Goal: Find specific page/section: Find specific page/section

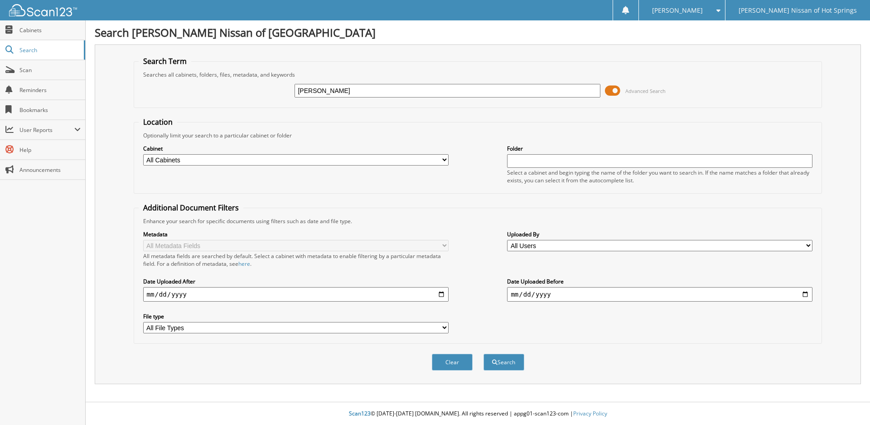
type input "[PERSON_NAME]"
click at [483, 353] on button "Search" at bounding box center [503, 361] width 41 height 17
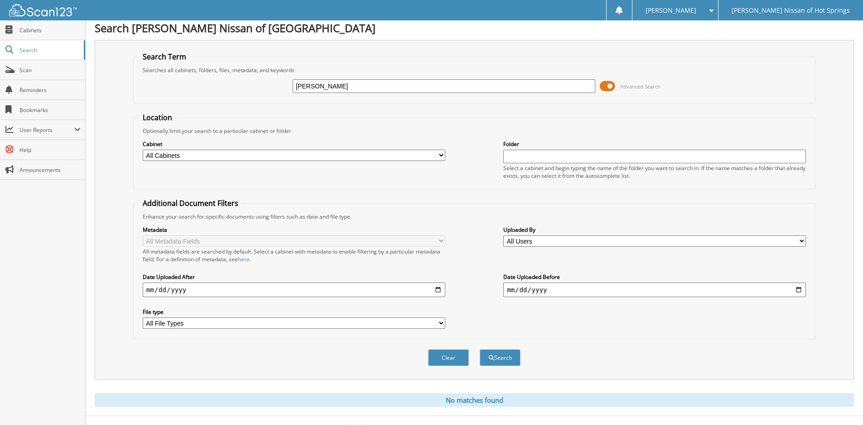
scroll to position [19, 0]
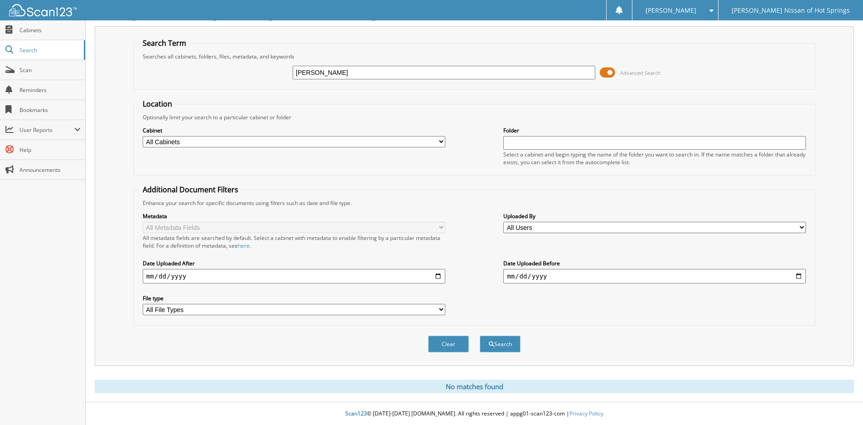
drag, startPoint x: 329, startPoint y: 73, endPoint x: 268, endPoint y: 68, distance: 61.0
click at [268, 68] on div "AMBROSA REED Advanced Search" at bounding box center [474, 72] width 672 height 24
type input "REED"
click at [505, 347] on button "Search" at bounding box center [500, 343] width 41 height 17
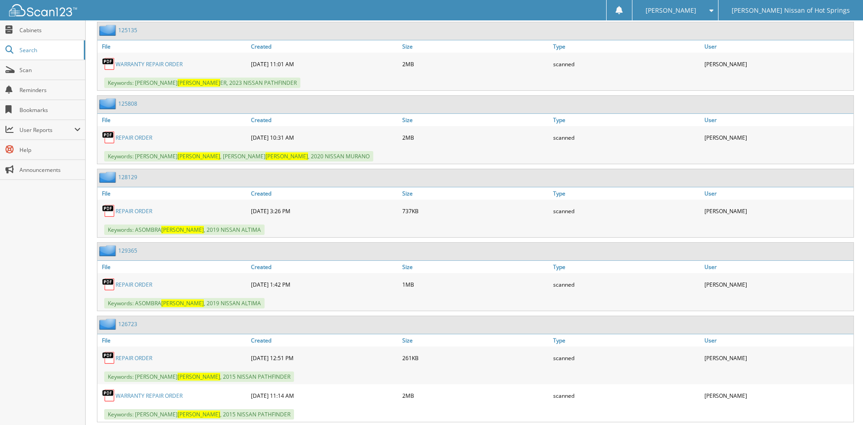
scroll to position [634, 0]
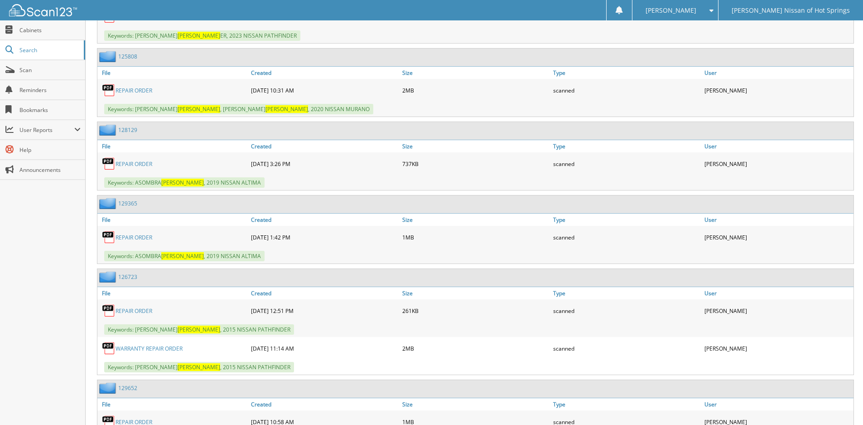
click at [144, 163] on link "REPAIR ORDER" at bounding box center [134, 164] width 37 height 8
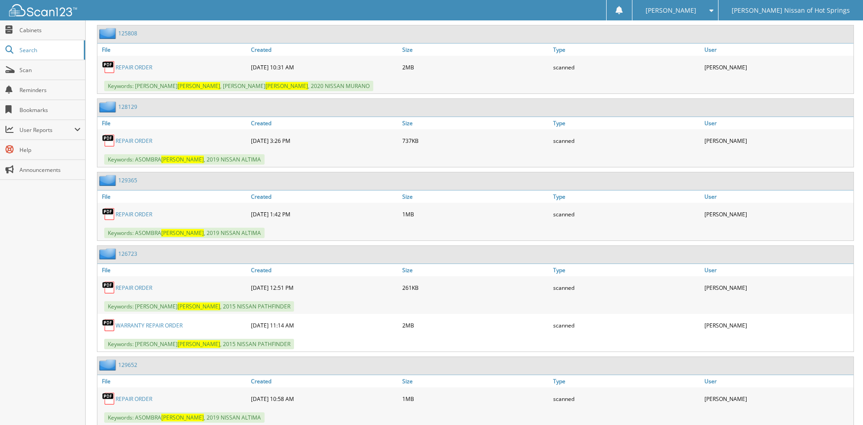
scroll to position [680, 0]
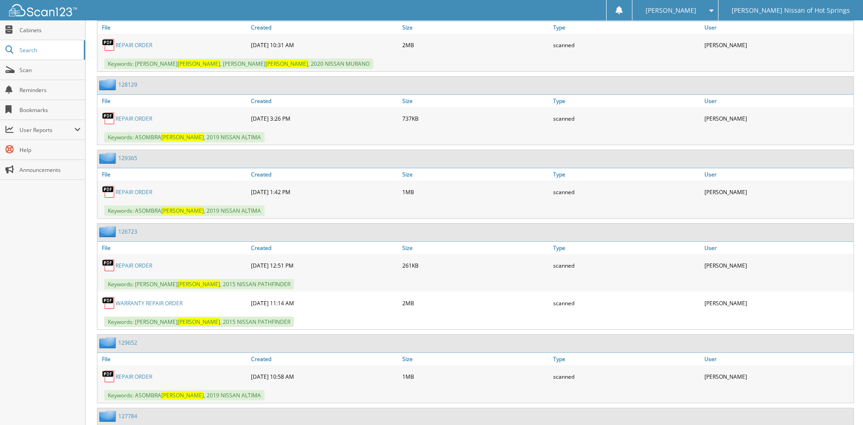
click at [134, 192] on link "REPAIR ORDER" at bounding box center [134, 192] width 37 height 8
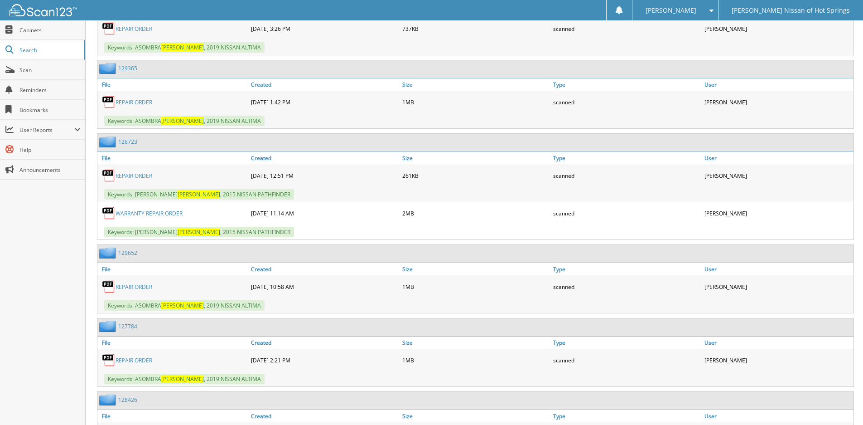
scroll to position [770, 0]
click at [135, 286] on link "REPAIR ORDER" at bounding box center [134, 286] width 37 height 8
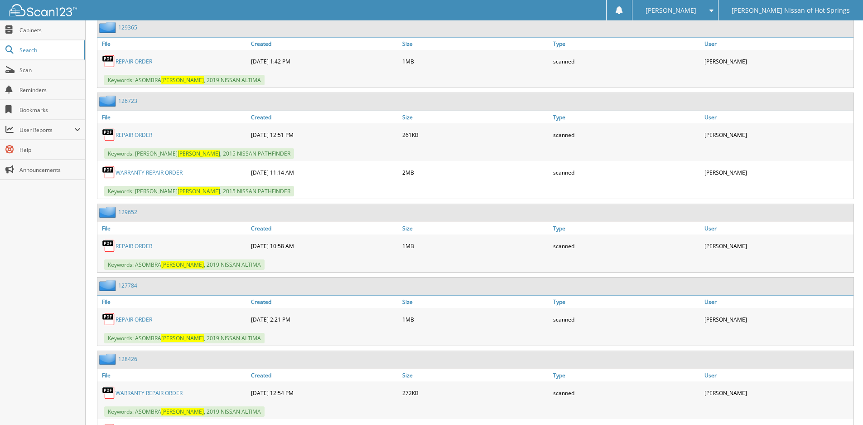
scroll to position [861, 0]
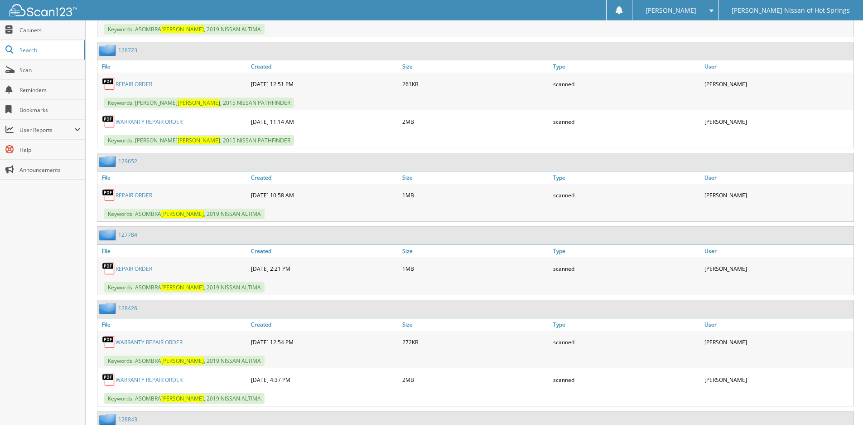
click at [133, 271] on link "REPAIR ORDER" at bounding box center [134, 269] width 37 height 8
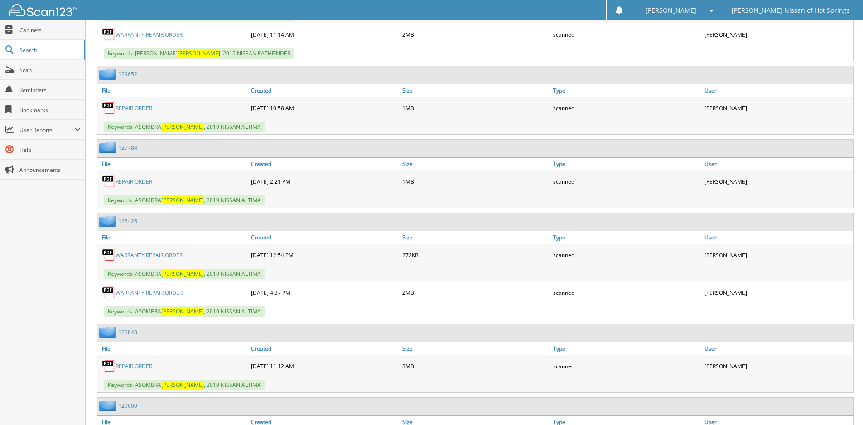
scroll to position [952, 0]
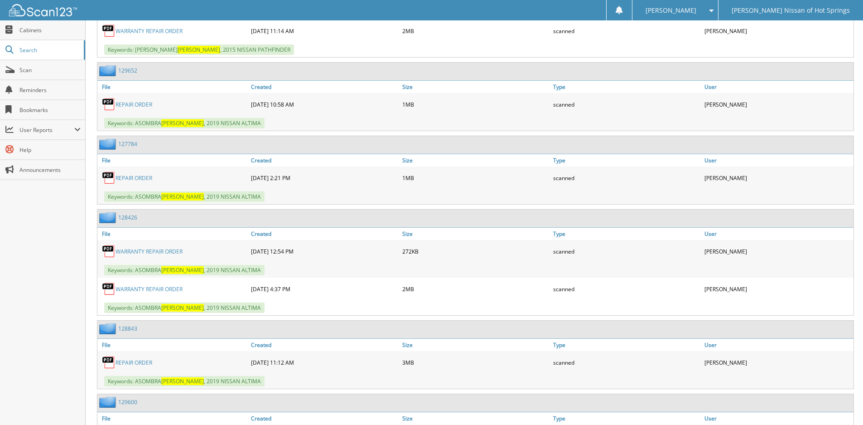
click at [154, 249] on link "WARRANTY REPAIR ORDER" at bounding box center [149, 251] width 67 height 8
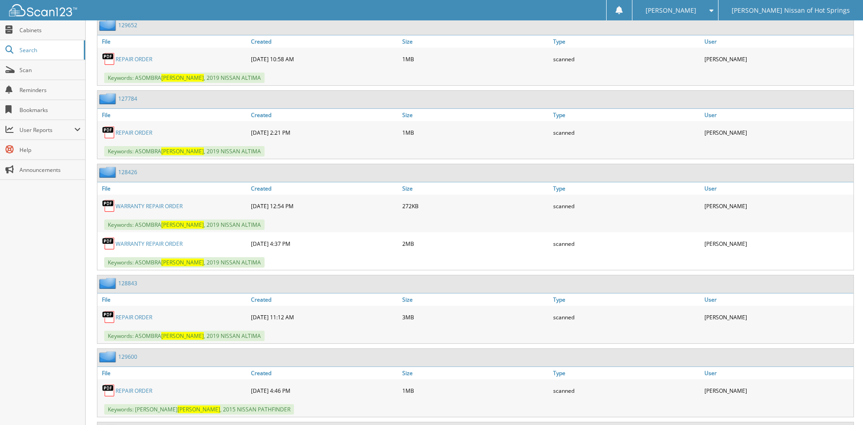
click at [148, 243] on link "WARRANTY REPAIR ORDER" at bounding box center [149, 244] width 67 height 8
click at [150, 242] on link "WARRANTY REPAIR ORDER" at bounding box center [149, 244] width 67 height 8
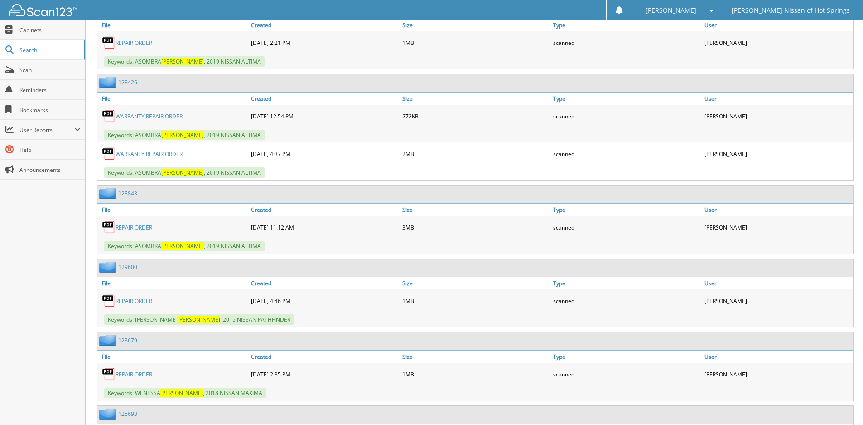
scroll to position [1087, 0]
click at [138, 227] on link "REPAIR ORDER" at bounding box center [134, 226] width 37 height 8
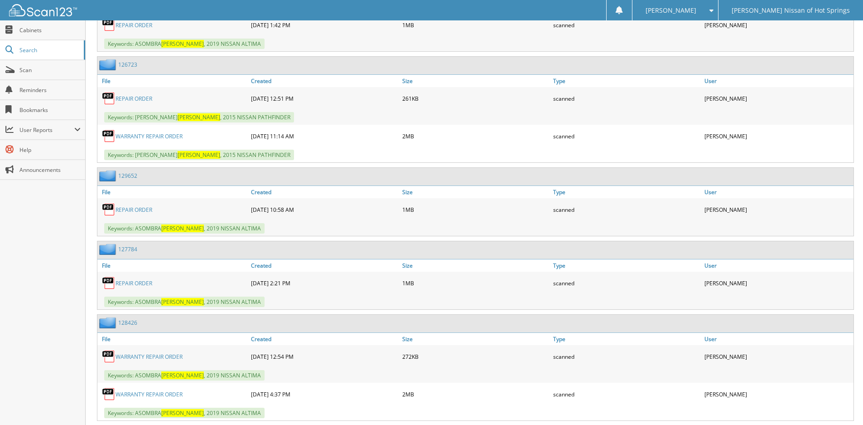
scroll to position [1028, 0]
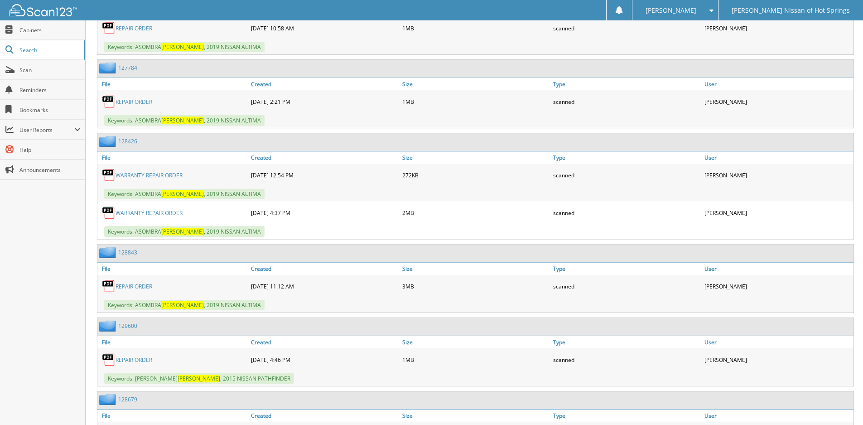
click at [159, 213] on link "WARRANTY REPAIR ORDER" at bounding box center [149, 213] width 67 height 8
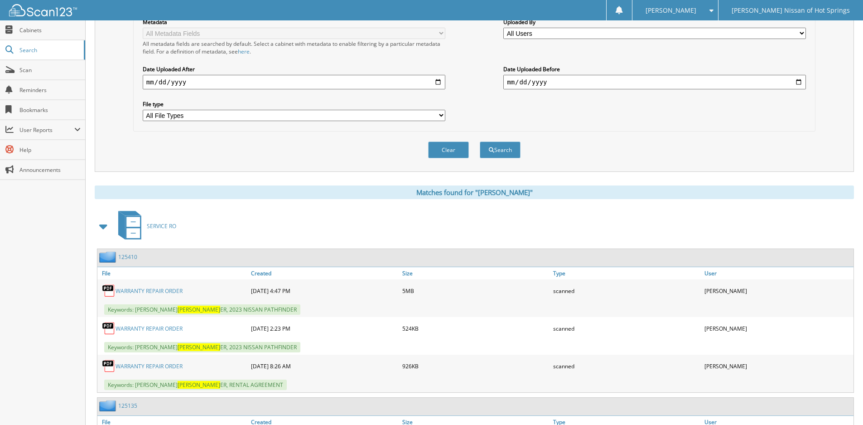
scroll to position [0, 0]
